Goal: Find specific page/section: Find specific page/section

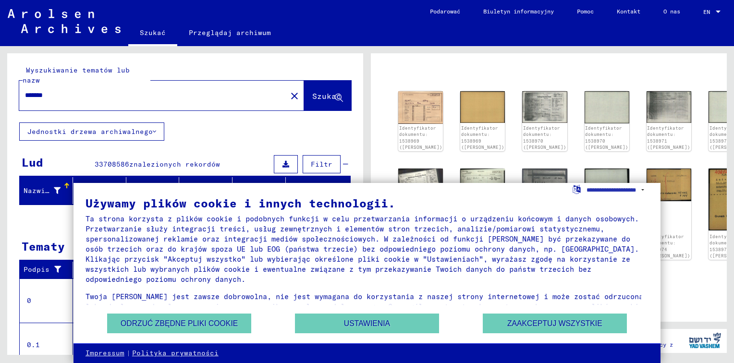
scroll to position [175, 0]
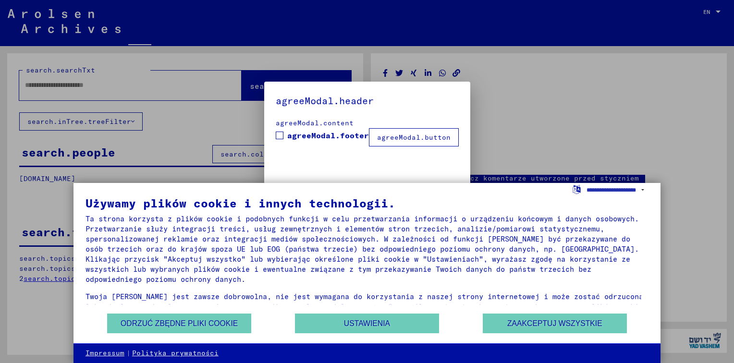
type input "*******"
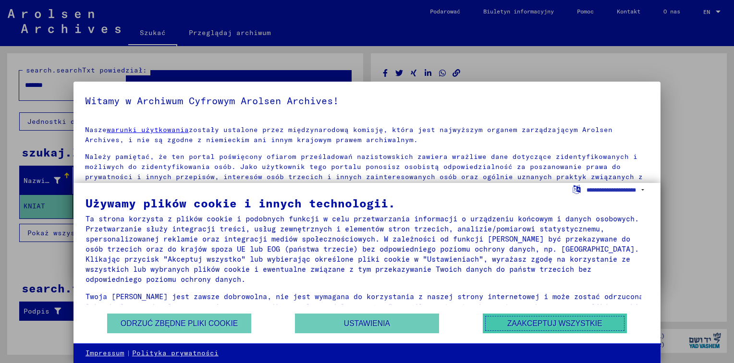
click at [551, 323] on button "Zaakceptuj wszystkie" at bounding box center [555, 324] width 144 height 20
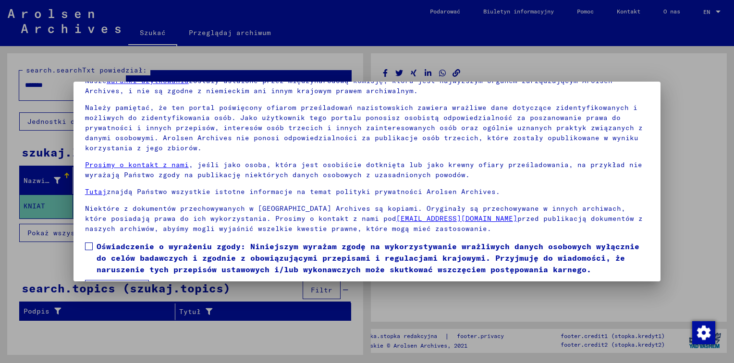
scroll to position [0, 0]
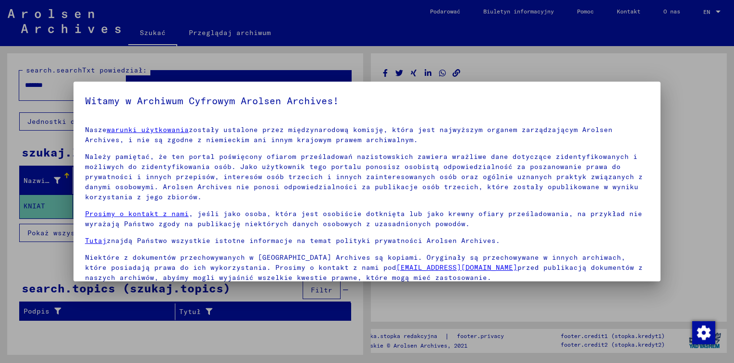
click at [688, 107] on div at bounding box center [367, 181] width 734 height 363
click at [510, 57] on div at bounding box center [367, 181] width 734 height 363
click at [38, 254] on div at bounding box center [367, 181] width 734 height 363
click at [216, 331] on div at bounding box center [367, 181] width 734 height 363
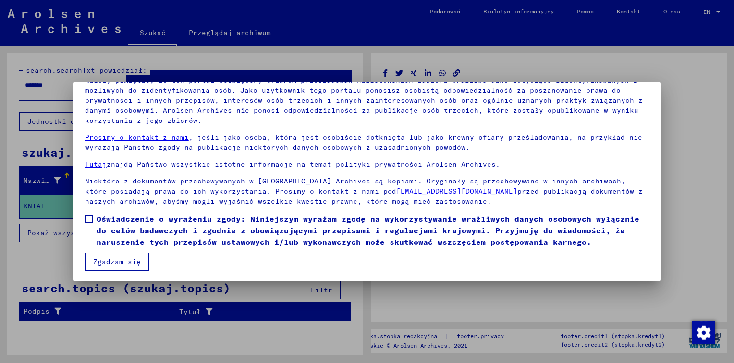
scroll to position [77, 0]
click at [107, 255] on button "Zgadzam się" at bounding box center [117, 261] width 64 height 18
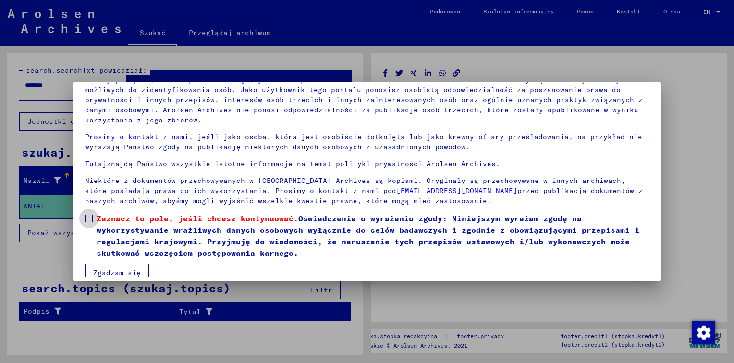
click at [89, 218] on span at bounding box center [89, 219] width 8 height 8
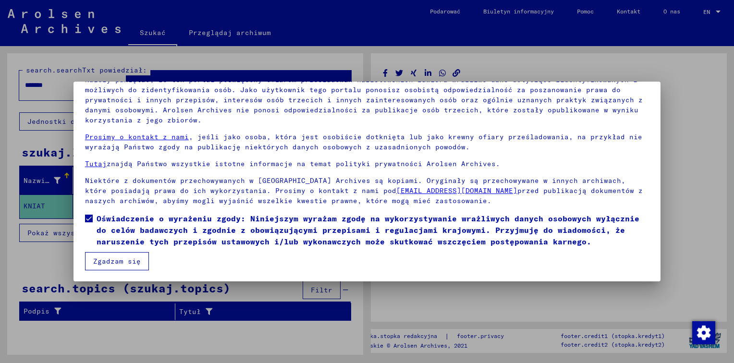
click at [108, 269] on button "Zgadzam się" at bounding box center [117, 261] width 64 height 18
